Goal: Task Accomplishment & Management: Manage account settings

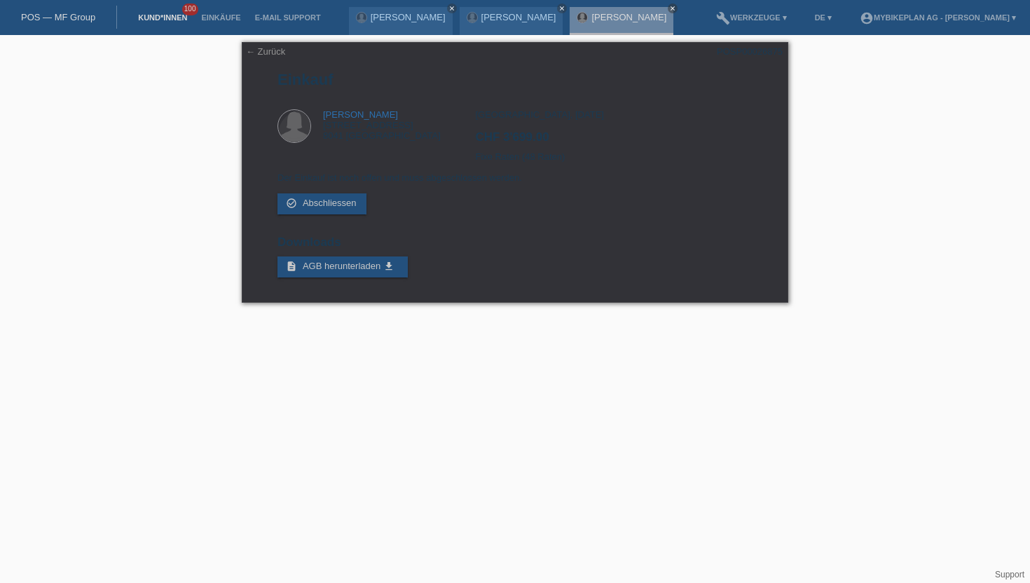
click at [141, 16] on link "Kund*innen" at bounding box center [162, 17] width 63 height 8
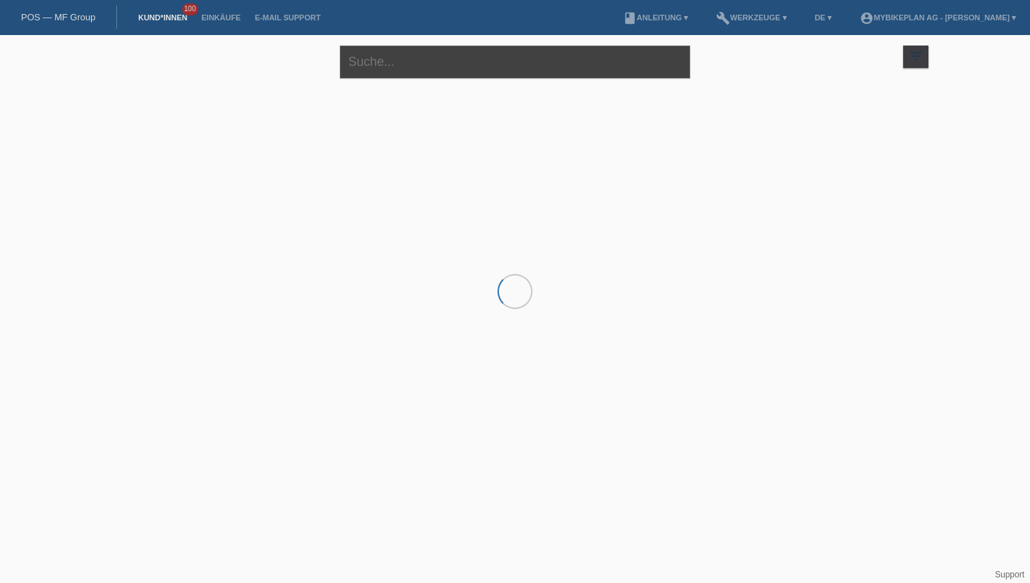
click at [381, 69] on input "text" at bounding box center [515, 62] width 350 height 33
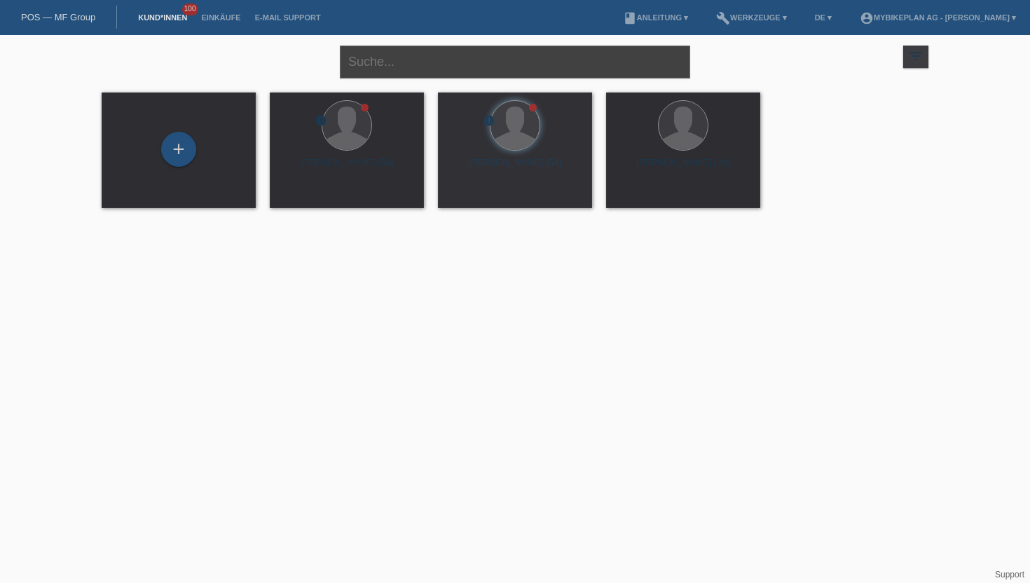
paste input "Ilir misini"
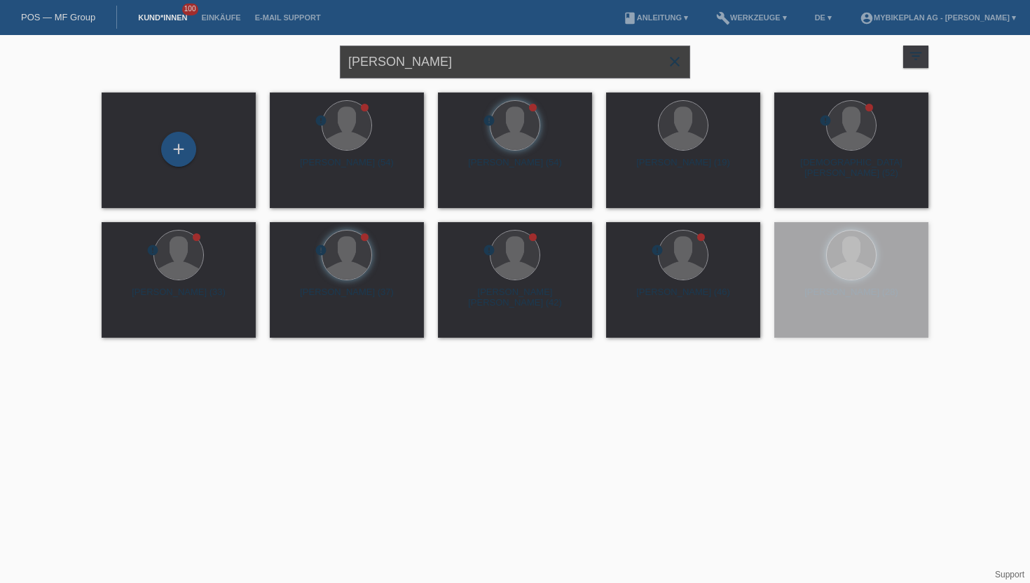
type input "Ilir misini"
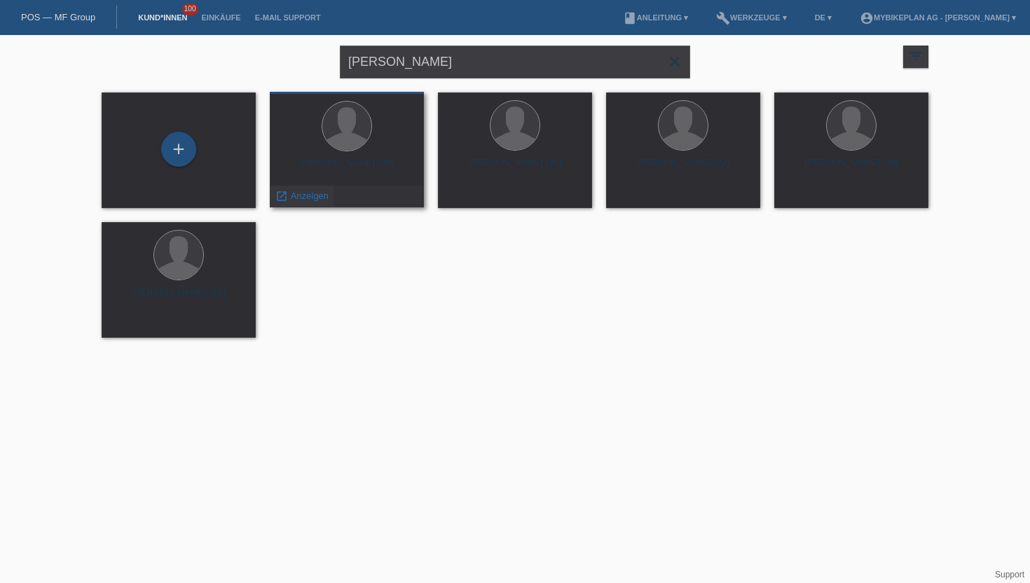
click at [300, 197] on span "Anzeigen" at bounding box center [310, 196] width 38 height 11
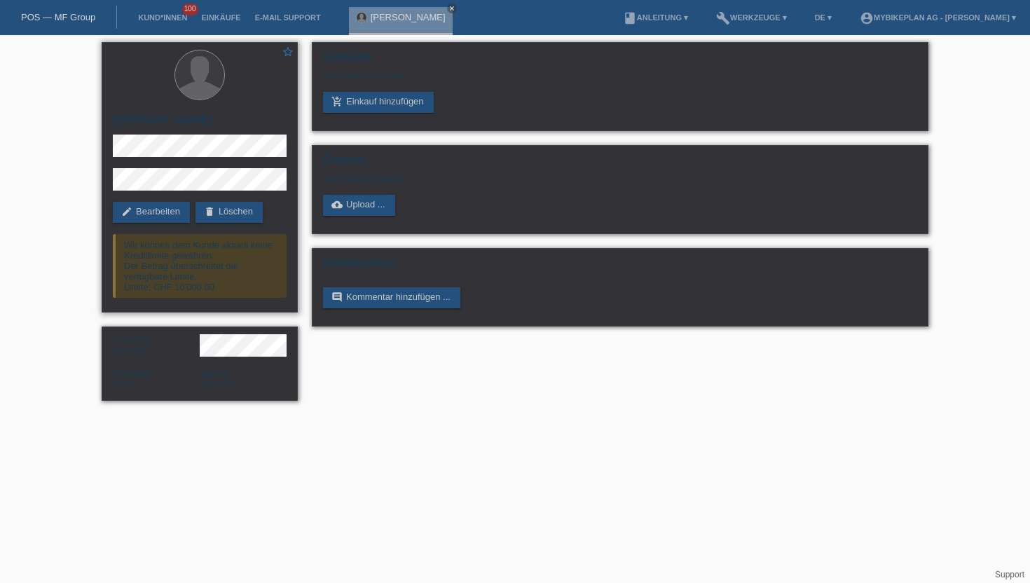
drag, startPoint x: 233, startPoint y: 290, endPoint x: 119, endPoint y: 287, distance: 114.3
click at [119, 287] on div "Wir können dem Kunde aktuell keine Kreditlimite gewähren. Der Betrag überschrei…" at bounding box center [200, 266] width 174 height 64
click at [234, 304] on div "star_border [PERSON_NAME] edit Bearbeiten delete Löschen Wir können dem Kunde a…" at bounding box center [200, 177] width 196 height 271
click at [147, 212] on link "edit Bearbeiten" at bounding box center [151, 212] width 77 height 21
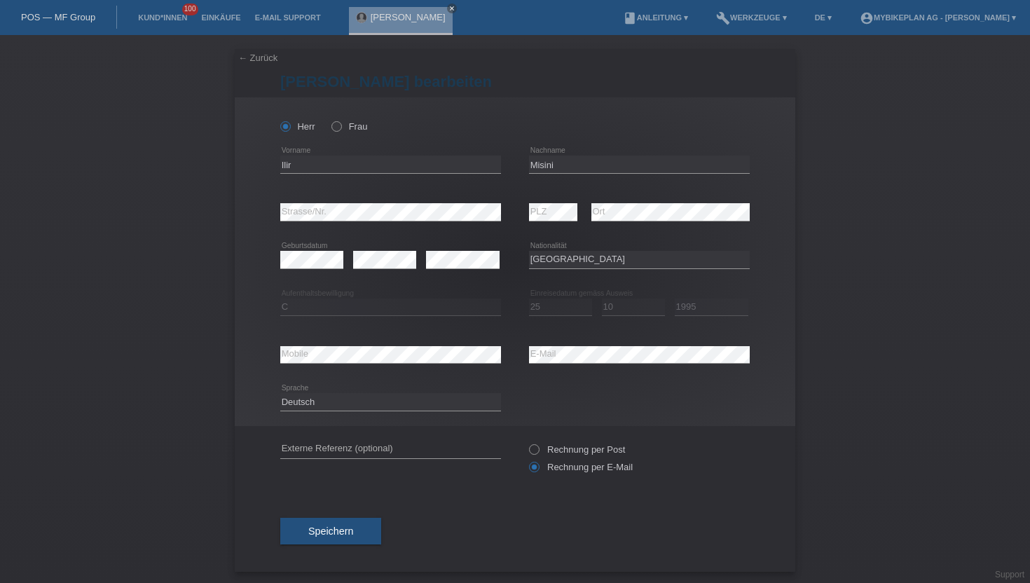
select select "XK"
select select "C"
select select "25"
select select "10"
select select "1995"
